Goal: Check status

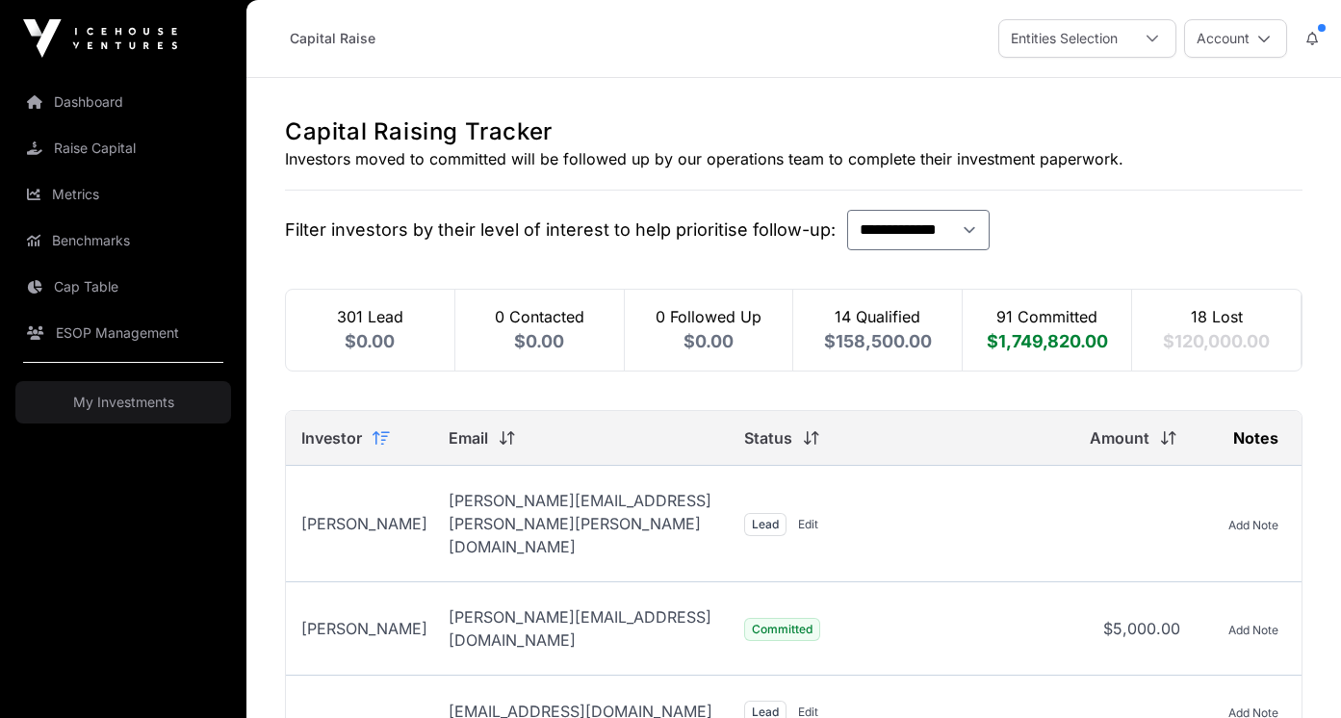
click at [145, 105] on link "Dashboard" at bounding box center [123, 102] width 216 height 42
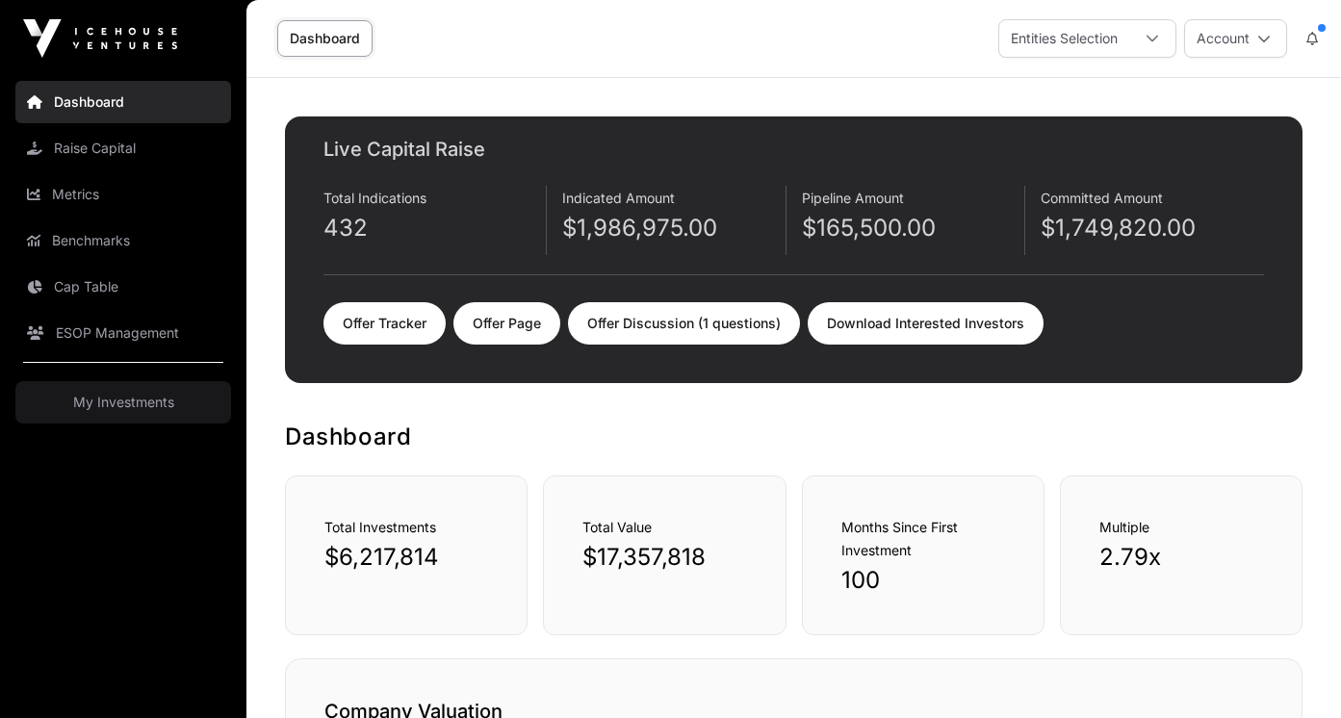
click at [383, 311] on link "Offer Tracker" at bounding box center [385, 323] width 122 height 42
